Goal: Task Accomplishment & Management: Manage account settings

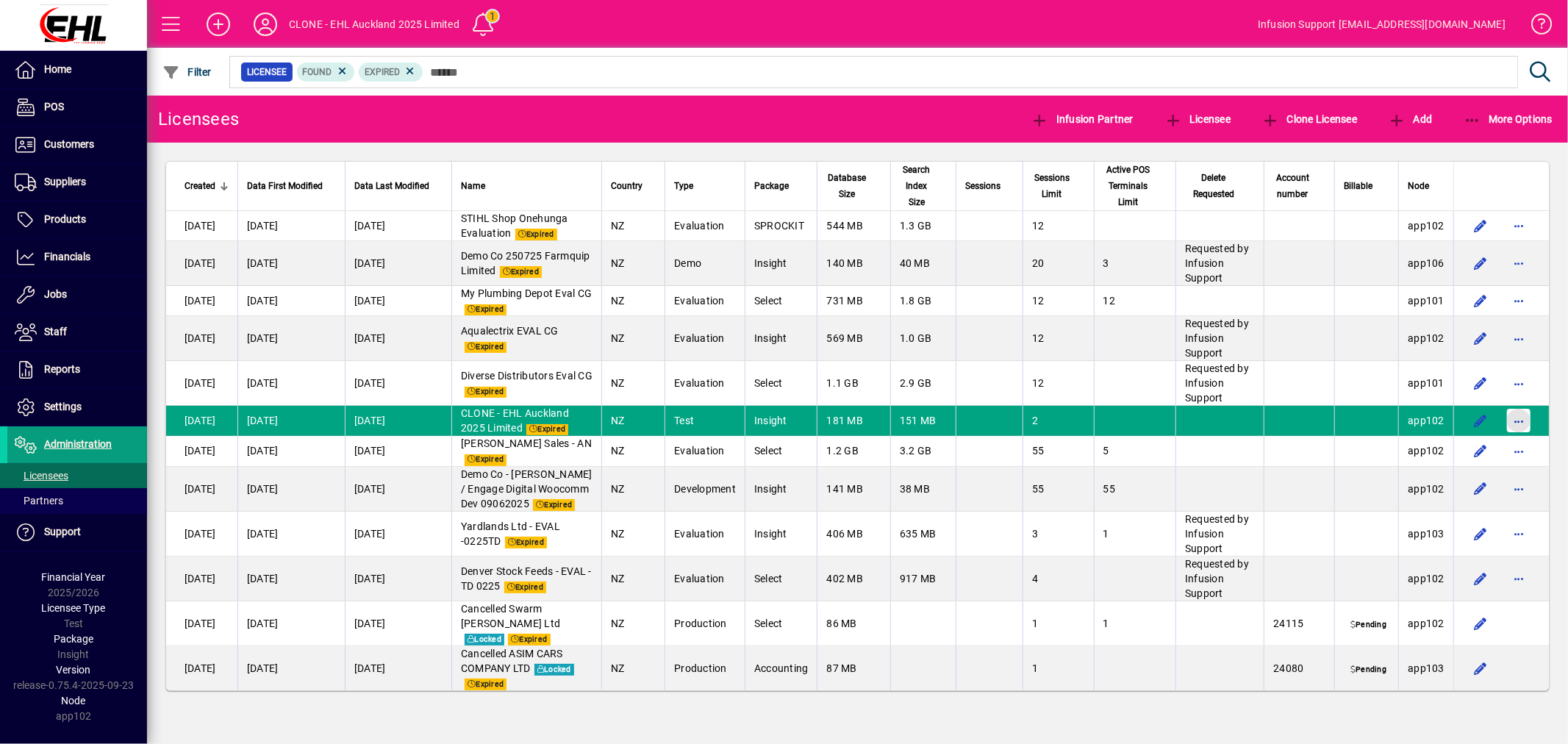
click at [1515, 418] on span "button" at bounding box center [1519, 421] width 36 height 36
click at [1428, 450] on span "Request licensee be deleted" at bounding box center [1443, 452] width 153 height 17
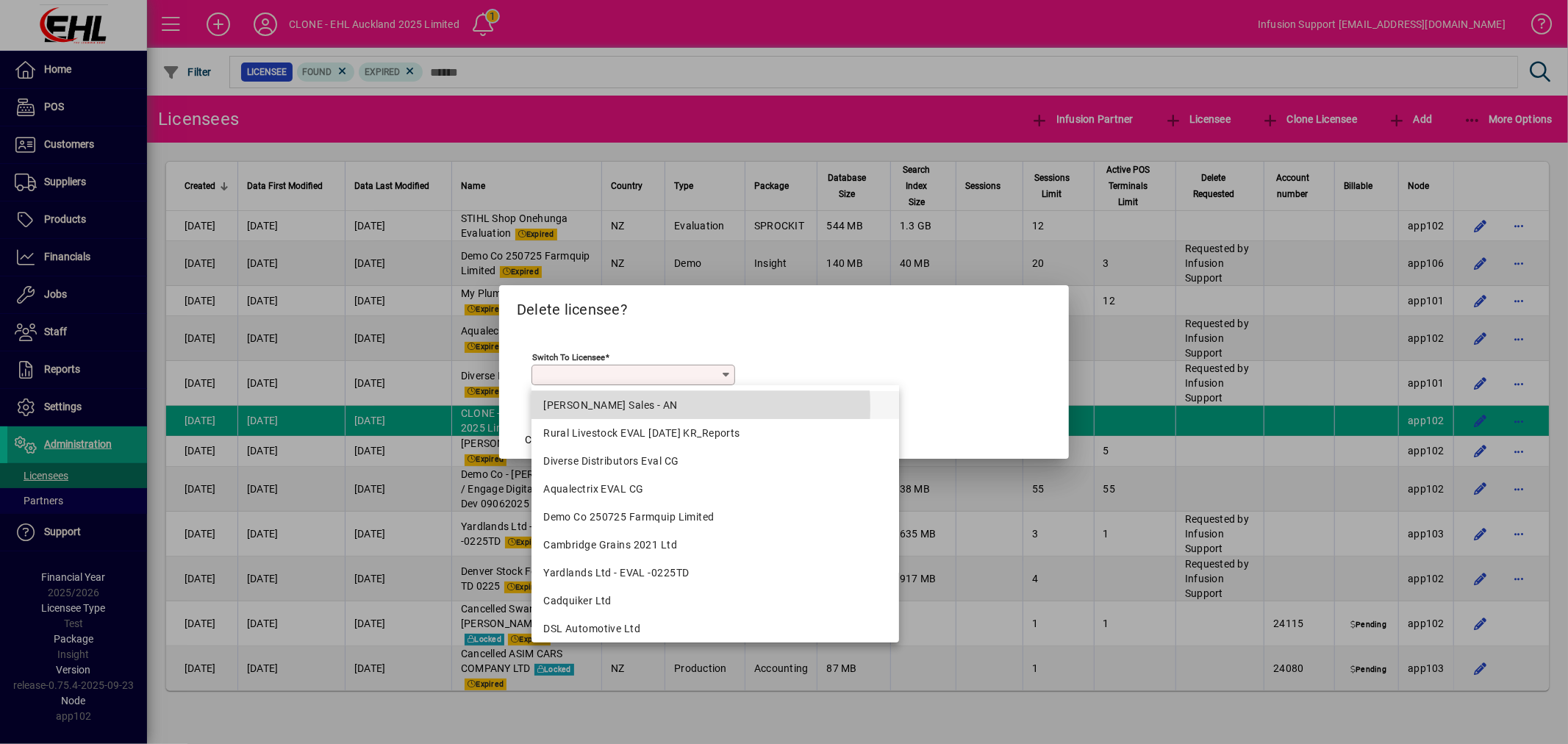
drag, startPoint x: 643, startPoint y: 408, endPoint x: 592, endPoint y: 417, distance: 51.8
click at [641, 408] on div "[PERSON_NAME] Sales - AN" at bounding box center [715, 406] width 344 height 16
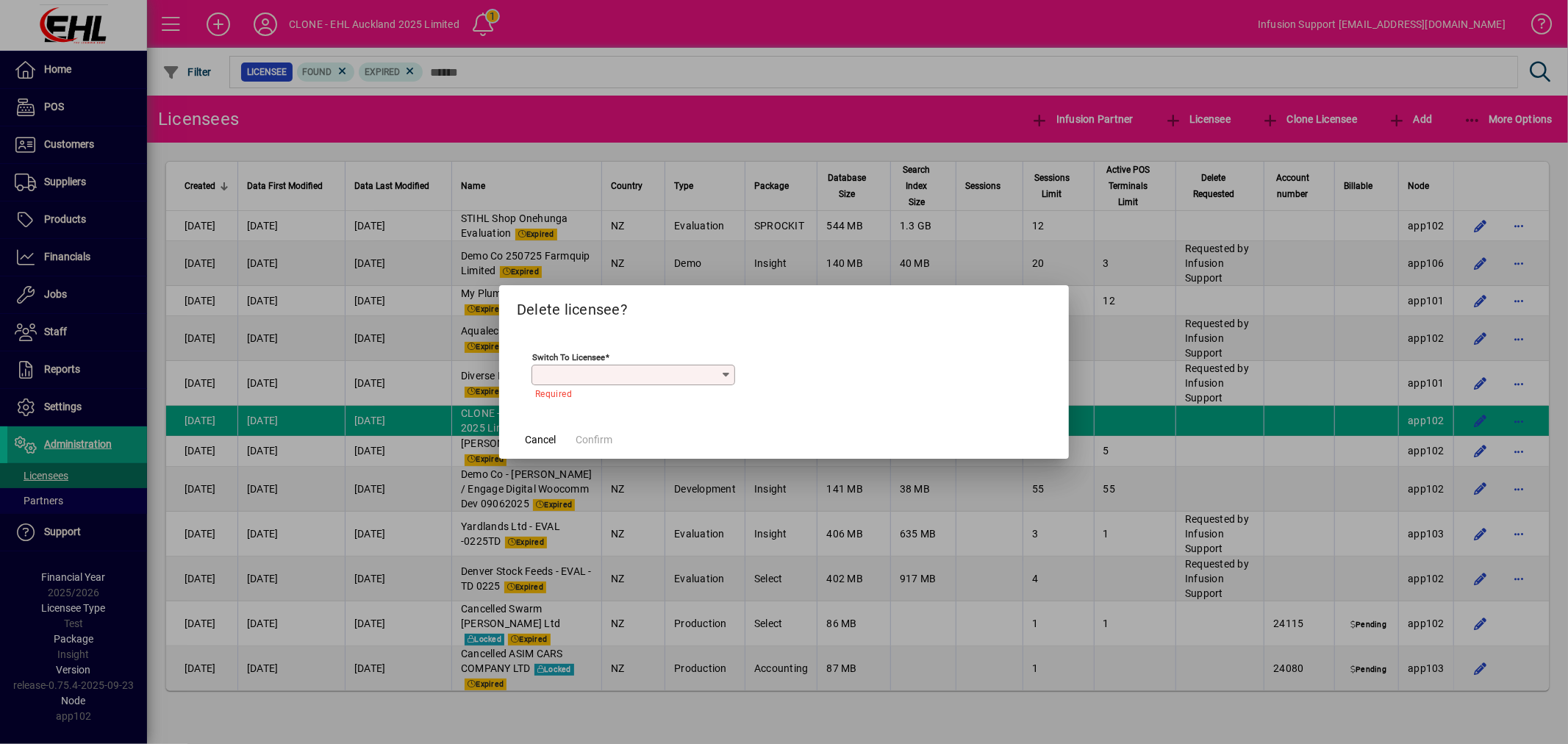
type input "**********"
click at [592, 434] on button "Confirm" at bounding box center [594, 440] width 49 height 27
